Goal: Transaction & Acquisition: Purchase product/service

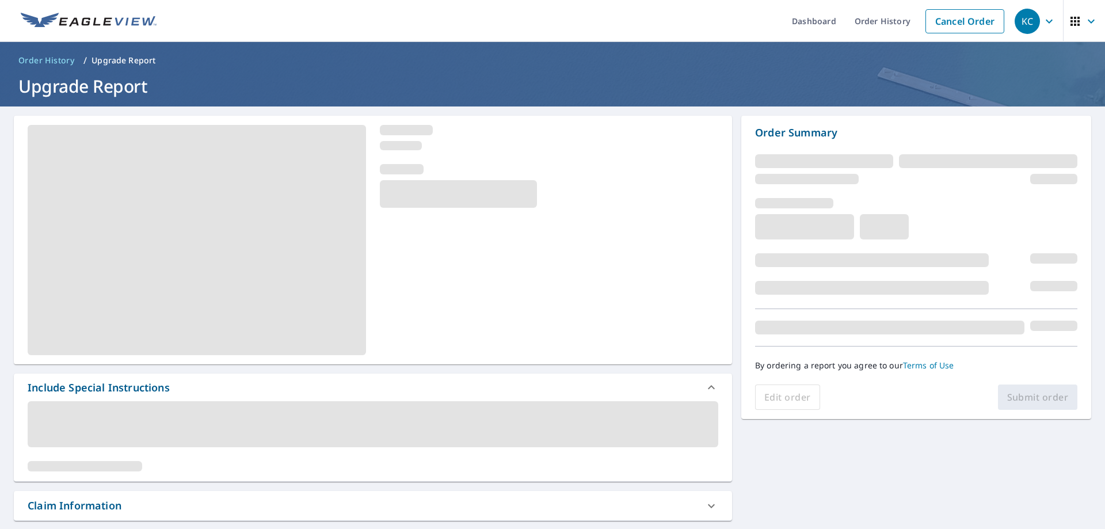
click at [266, 77] on h1 "Upgrade Report" at bounding box center [552, 86] width 1077 height 24
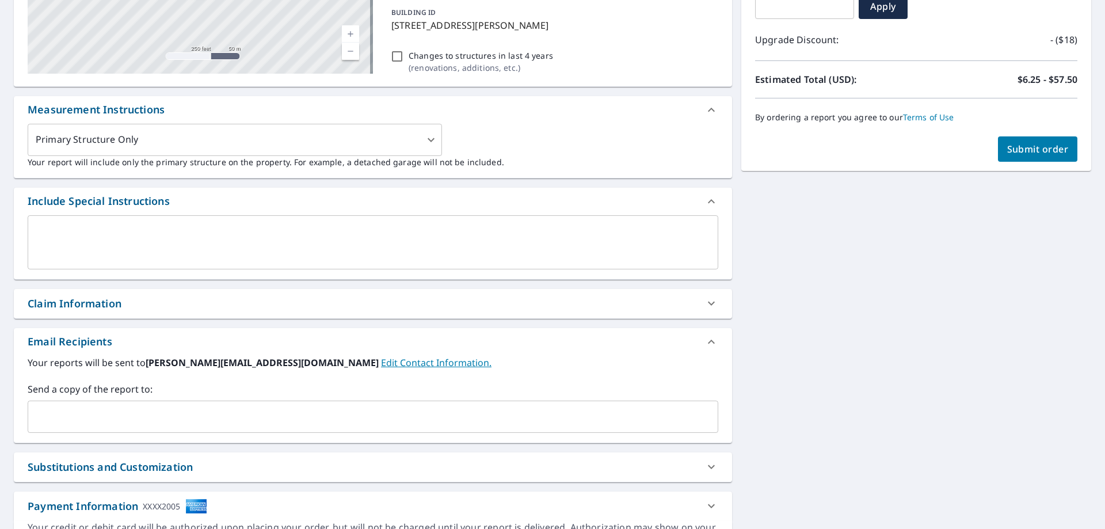
scroll to position [230, 0]
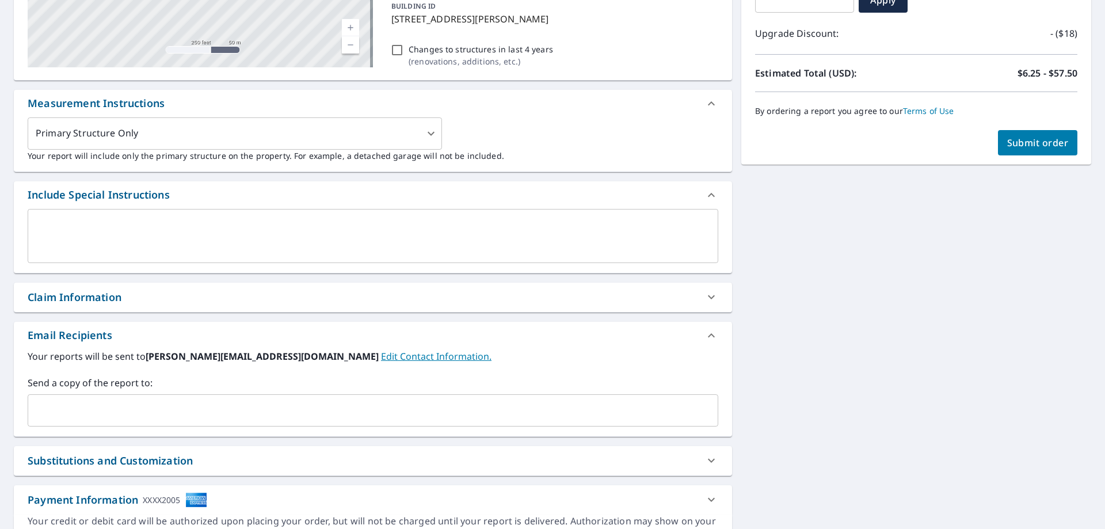
click at [83, 415] on input "text" at bounding box center [364, 410] width 663 height 22
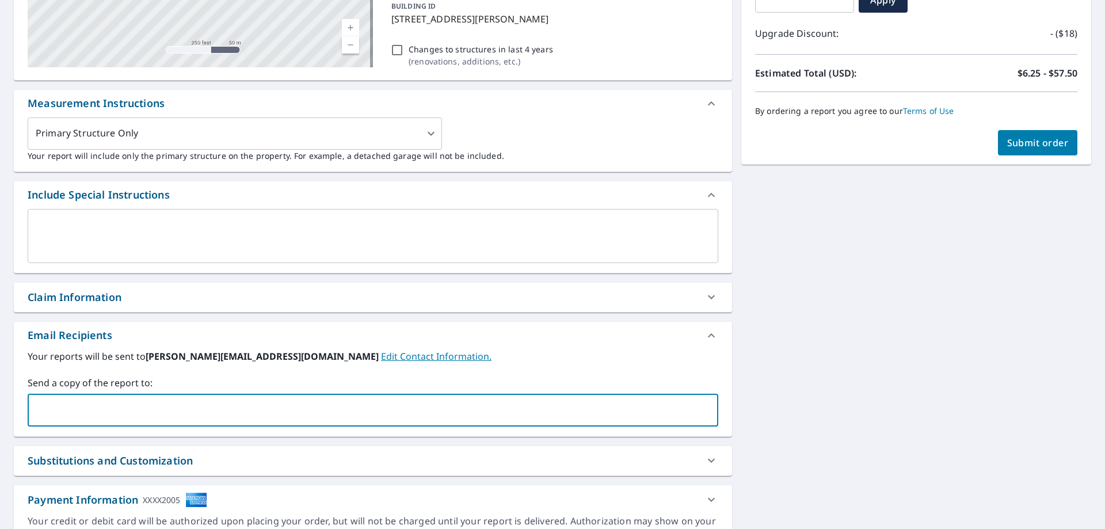
type input "[PERSON_NAME][EMAIL_ADDRESS][DOMAIN_NAME]"
click at [457, 360] on label "Your reports will be sent to [PERSON_NAME][EMAIL_ADDRESS][DOMAIN_NAME] Edit Con…" at bounding box center [373, 356] width 691 height 14
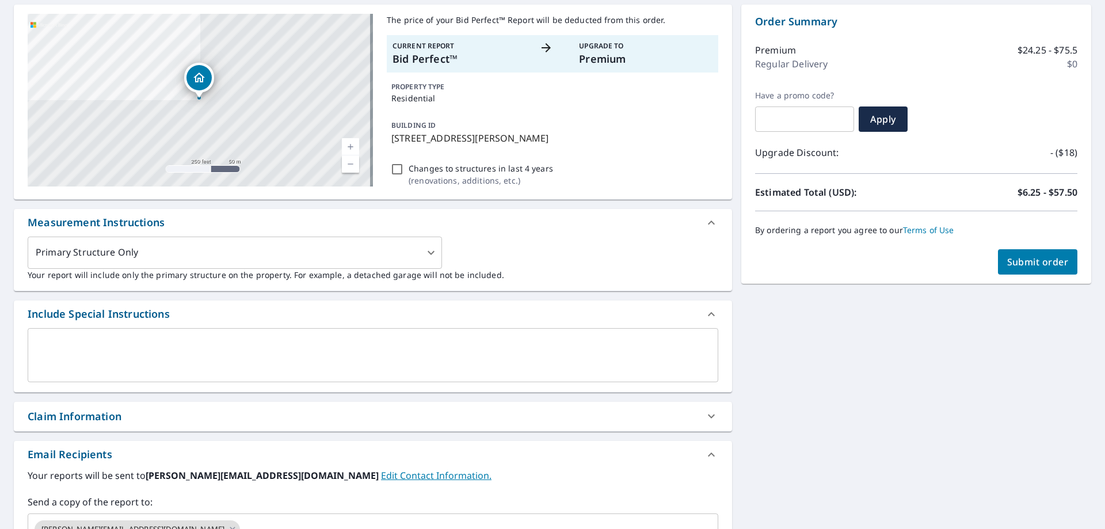
scroll to position [0, 0]
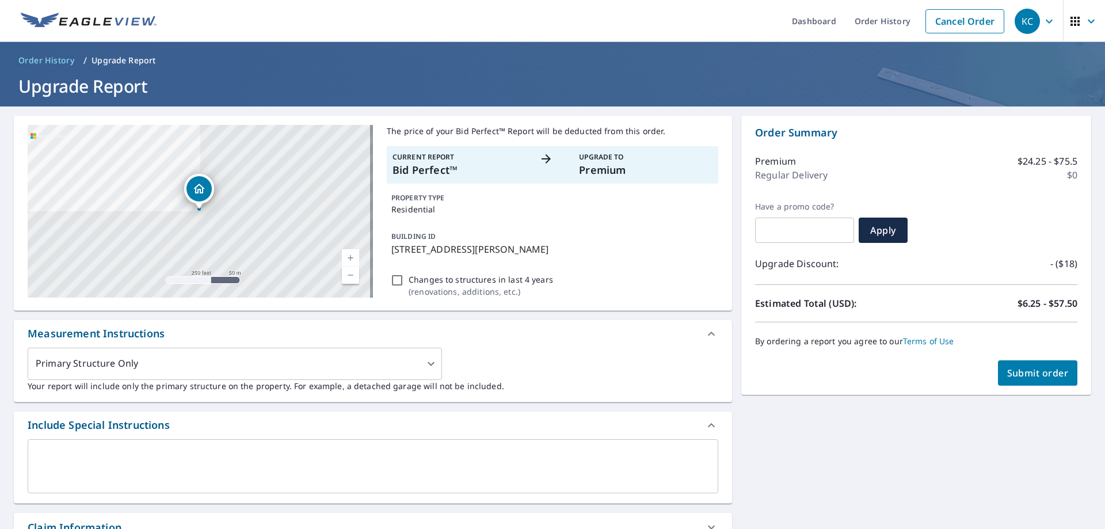
click at [1024, 352] on div "By ordering a report you agree to our Terms of Use" at bounding box center [916, 341] width 322 height 38
click at [1026, 374] on span "Submit order" at bounding box center [1038, 373] width 62 height 13
